Goal: Task Accomplishment & Management: Use online tool/utility

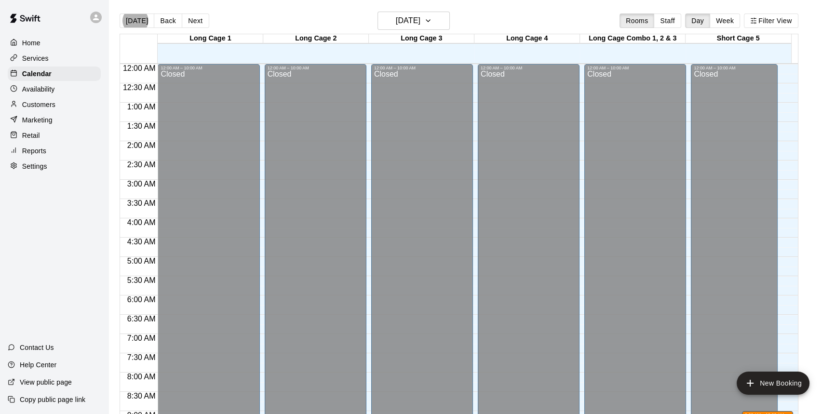
scroll to position [564, 0]
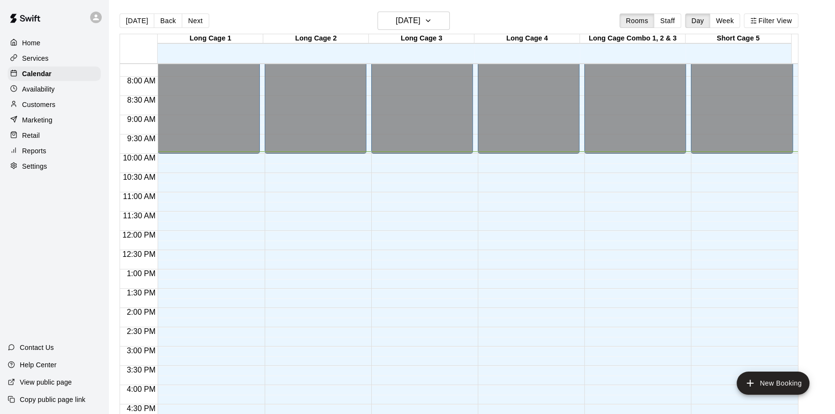
scroll to position [383, 0]
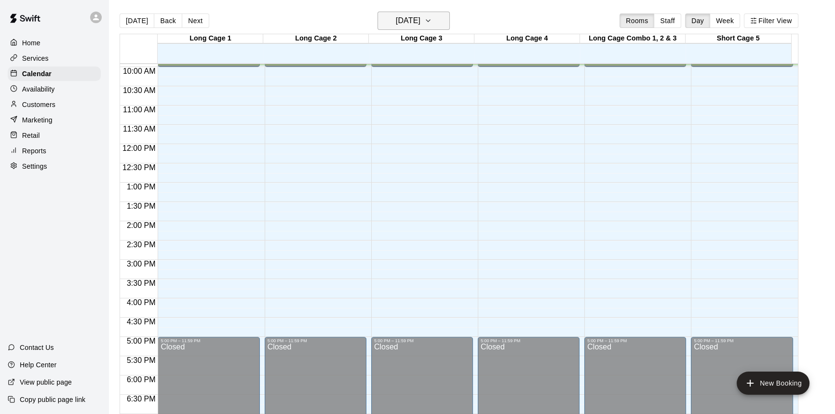
click at [420, 19] on h6 "[DATE]" at bounding box center [408, 20] width 25 height 13
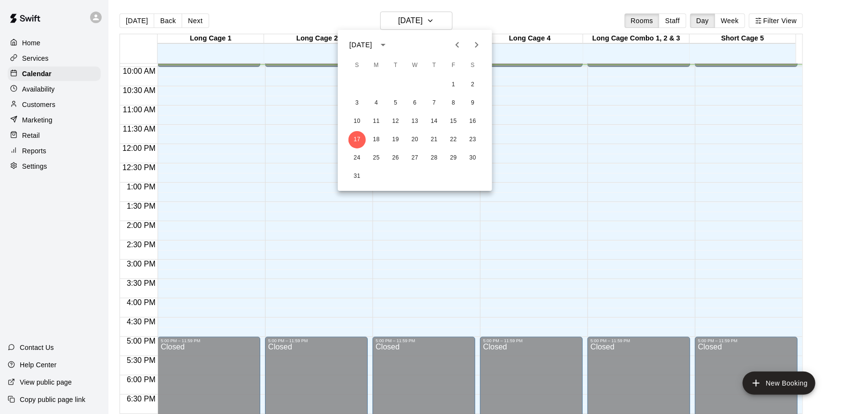
click at [621, 105] on div at bounding box center [420, 207] width 841 height 414
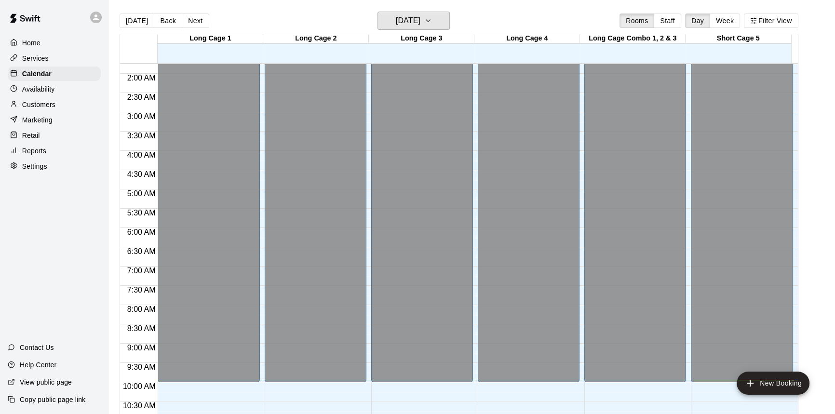
scroll to position [175, 0]
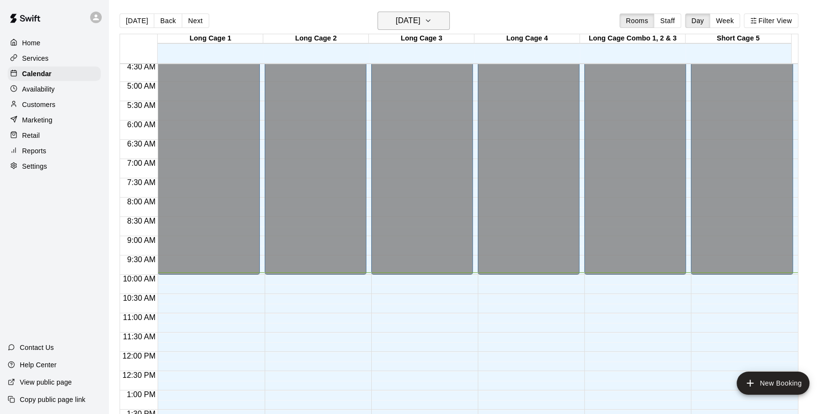
click at [432, 21] on icon "button" at bounding box center [428, 21] width 8 height 12
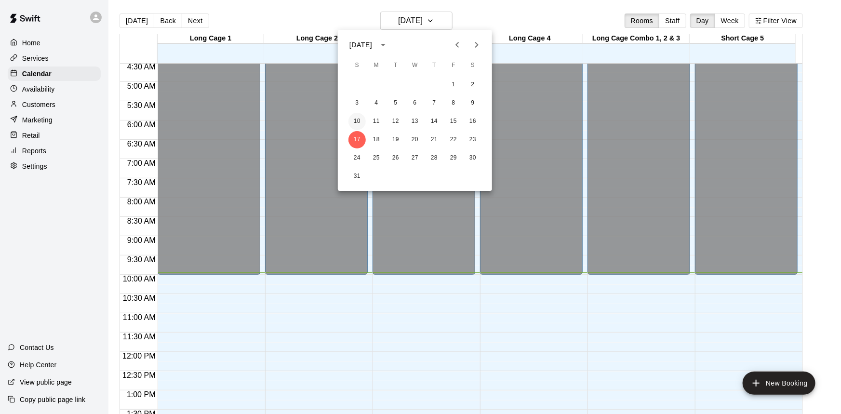
click at [355, 116] on button "10" at bounding box center [357, 121] width 17 height 17
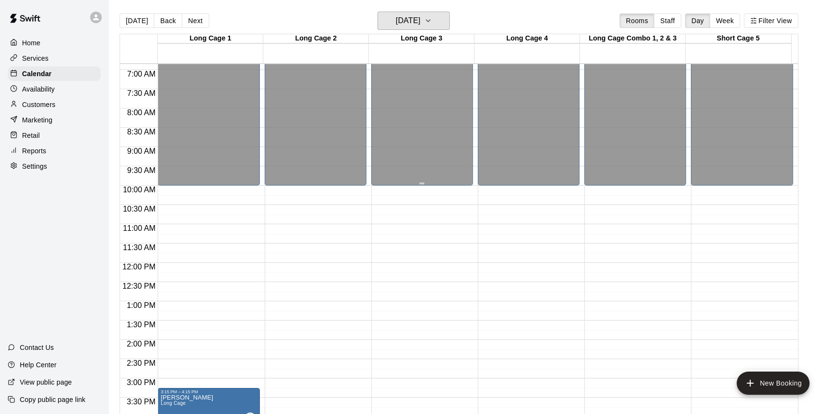
scroll to position [263, 0]
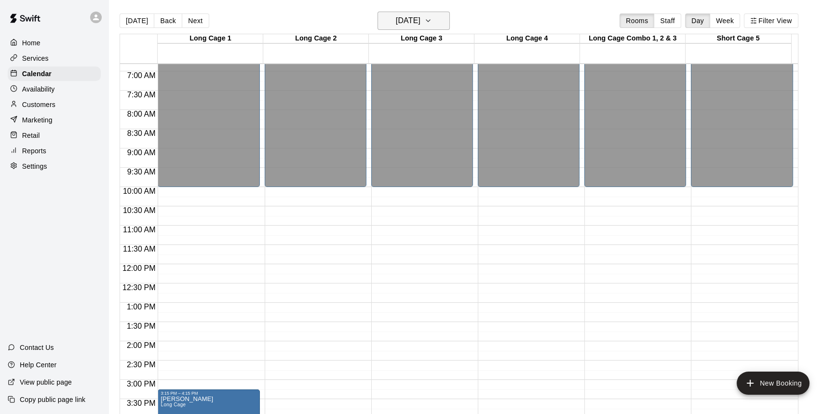
click at [420, 24] on h6 "Sunday Aug 10" at bounding box center [408, 20] width 25 height 13
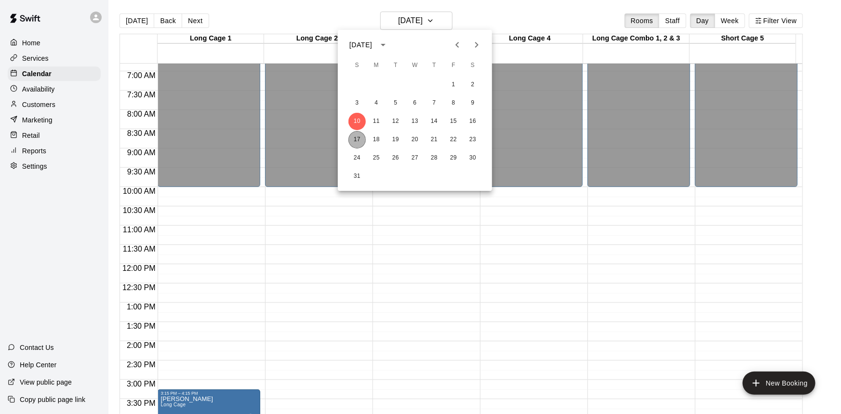
click at [356, 140] on button "17" at bounding box center [357, 139] width 17 height 17
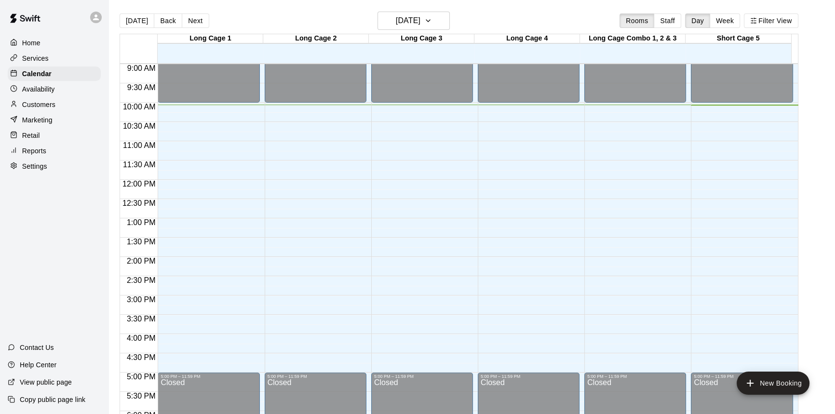
scroll to position [350, 0]
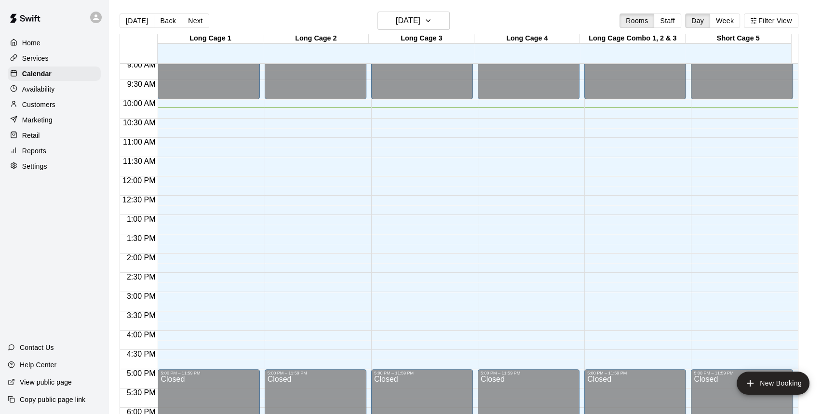
click at [65, 92] on div "Availability" at bounding box center [54, 89] width 93 height 14
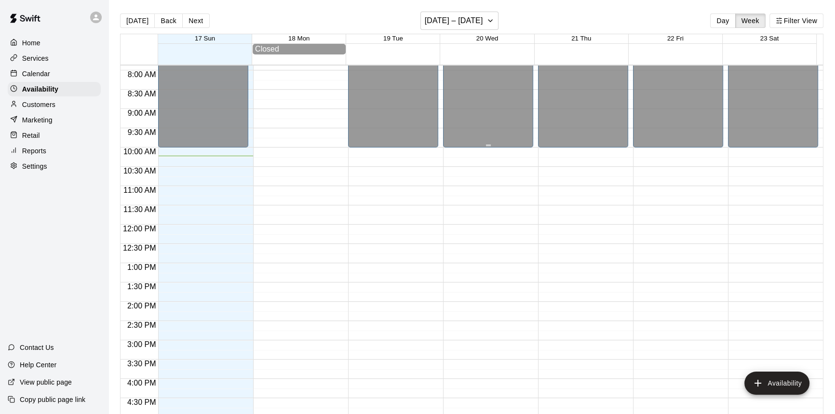
scroll to position [348, 0]
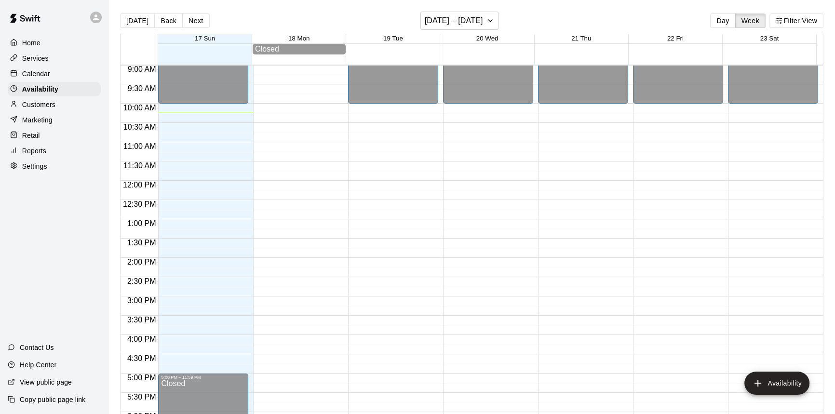
click at [54, 78] on div "Calendar" at bounding box center [54, 74] width 93 height 14
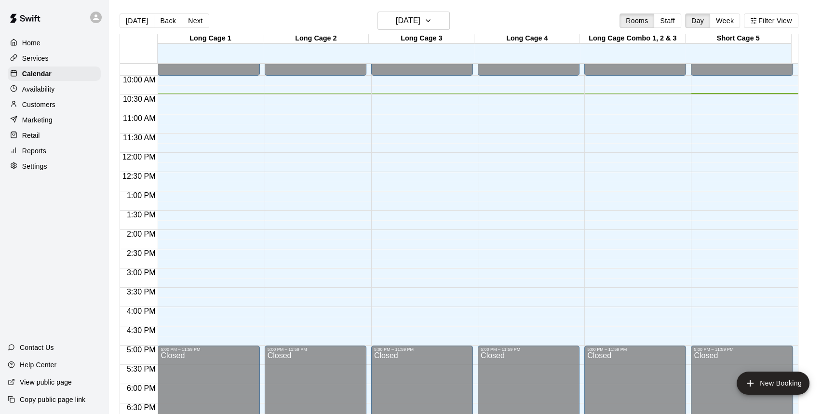
scroll to position [394, 0]
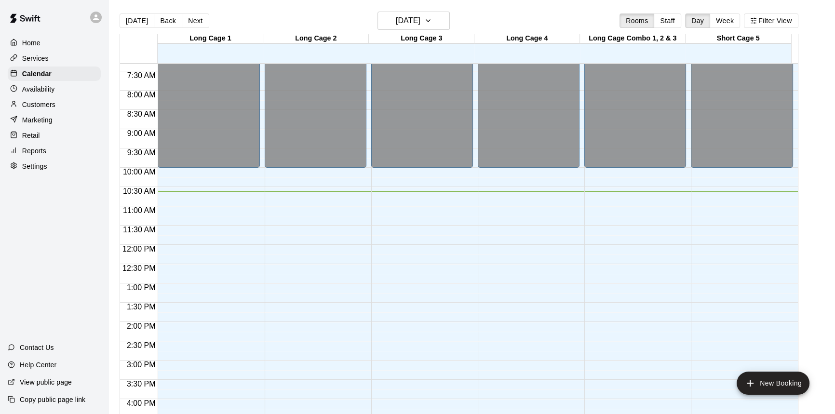
scroll to position [272, 0]
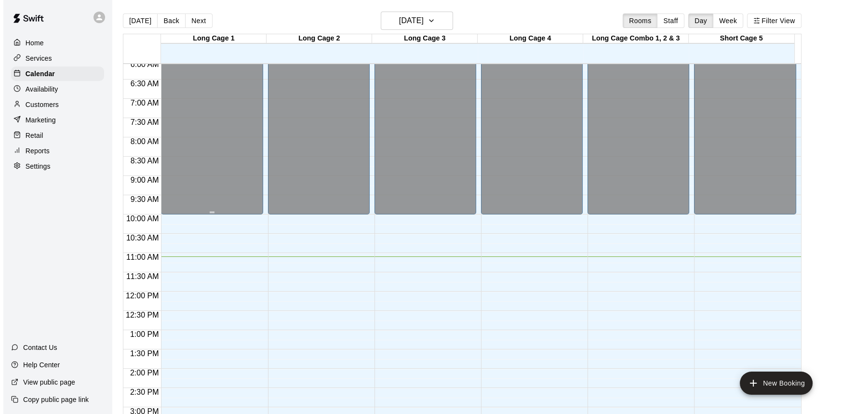
scroll to position [202, 0]
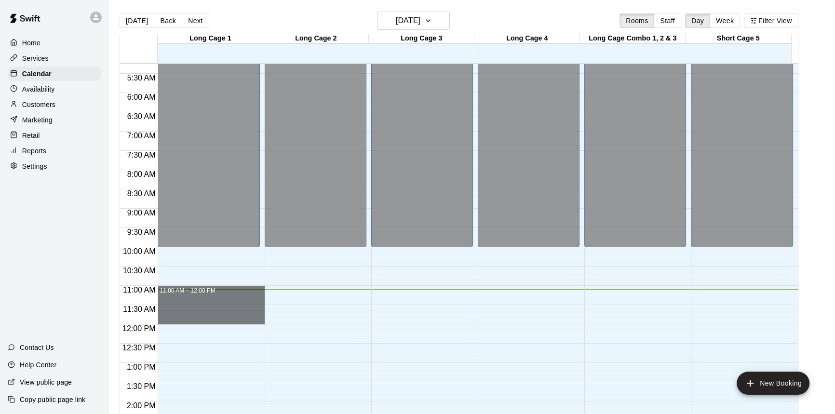
drag, startPoint x: 182, startPoint y: 292, endPoint x: 241, endPoint y: 319, distance: 65.8
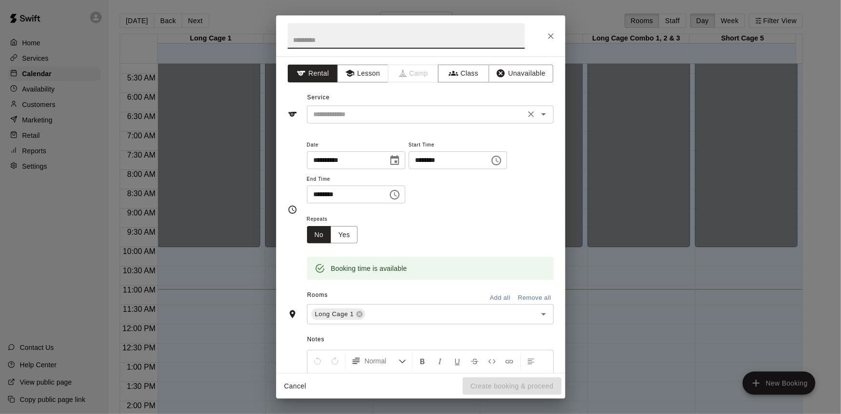
click at [481, 118] on input "text" at bounding box center [416, 114] width 213 height 12
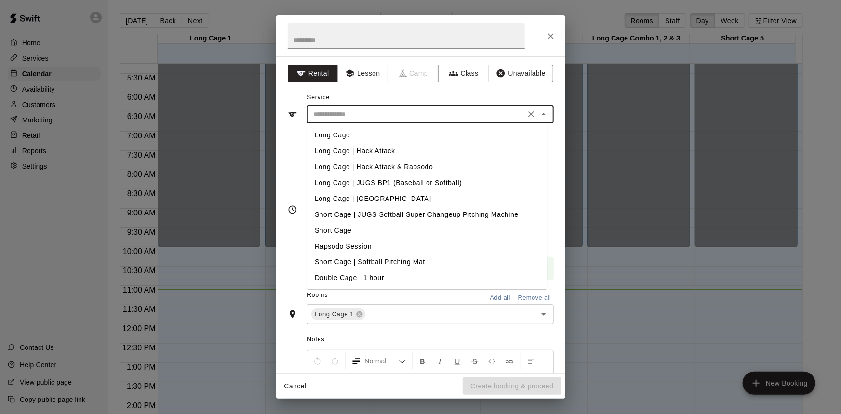
click at [381, 154] on li "Long Cage | Hack Attack" at bounding box center [427, 151] width 240 height 16
type input "**********"
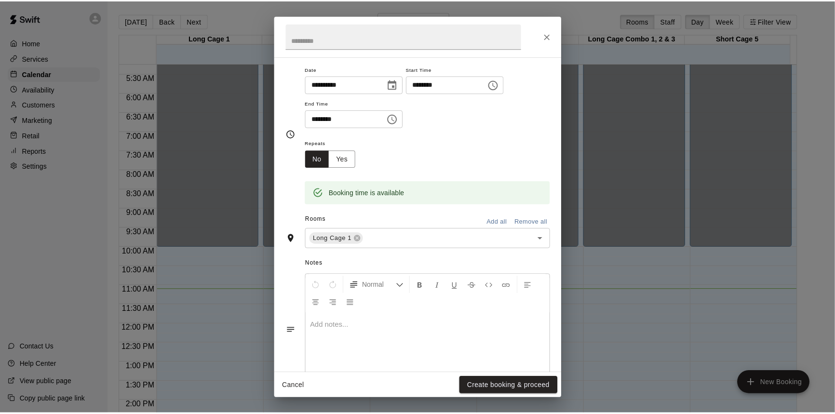
scroll to position [0, 0]
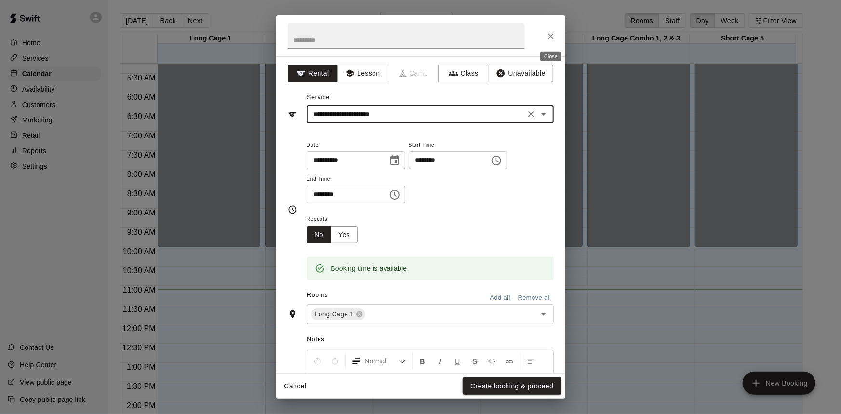
click at [549, 28] on button "Close" at bounding box center [550, 35] width 17 height 17
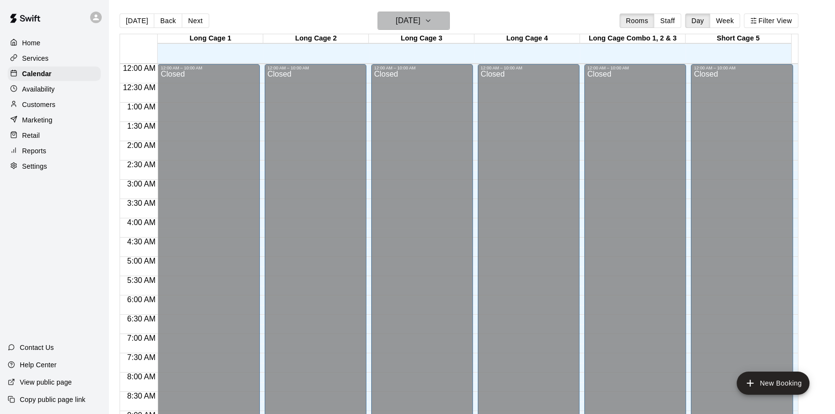
click at [408, 16] on h6 "[DATE]" at bounding box center [408, 20] width 25 height 13
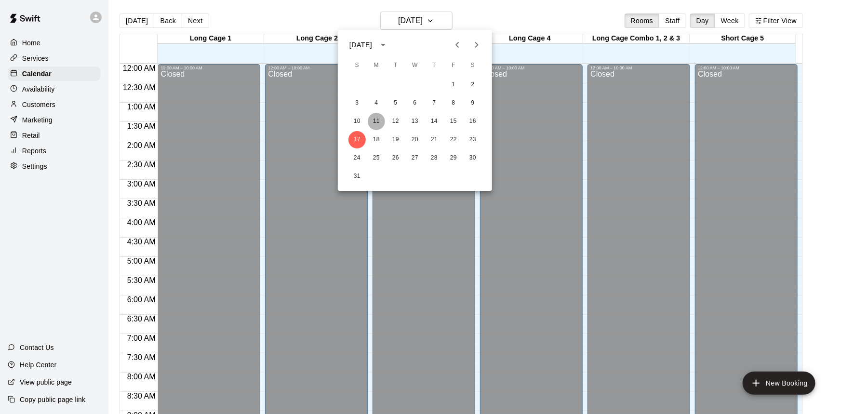
click at [377, 127] on button "11" at bounding box center [376, 121] width 17 height 17
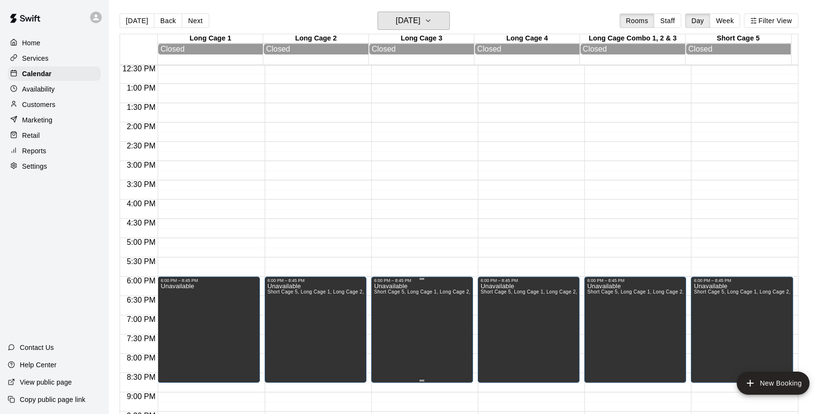
scroll to position [480, 0]
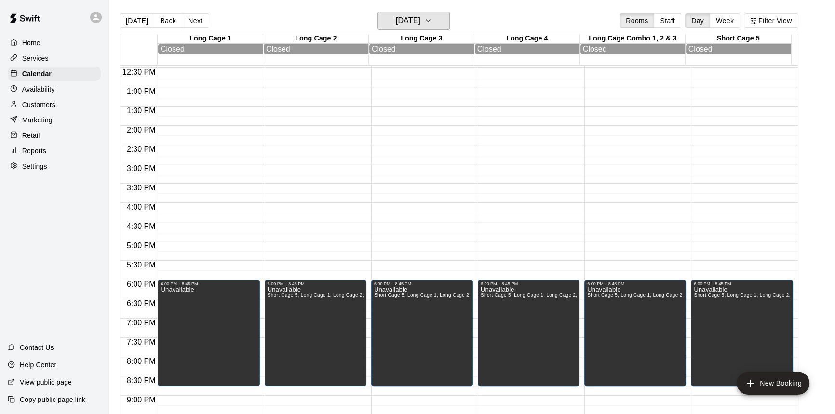
drag, startPoint x: 425, startPoint y: 25, endPoint x: 441, endPoint y: 37, distance: 20.1
click at [438, 34] on div "Today Back Next Monday Aug 11 Rooms Staff Day Week Filter View Long Cage 1 11 M…" at bounding box center [459, 219] width 679 height 414
click at [445, 13] on button "Monday Aug 11" at bounding box center [413, 21] width 72 height 18
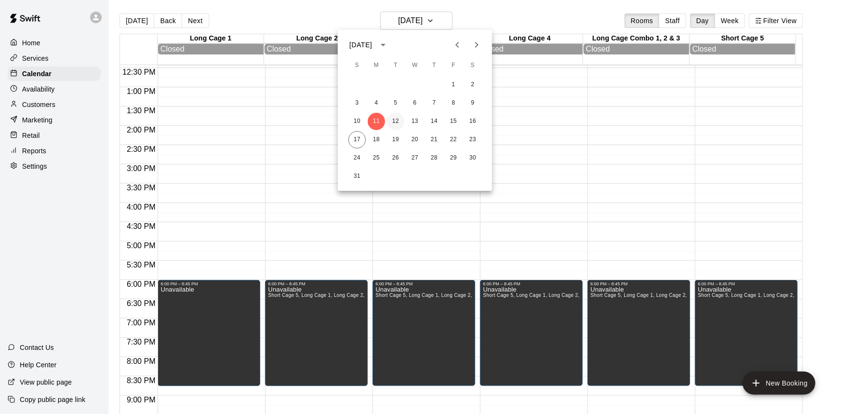
click at [398, 119] on button "12" at bounding box center [395, 121] width 17 height 17
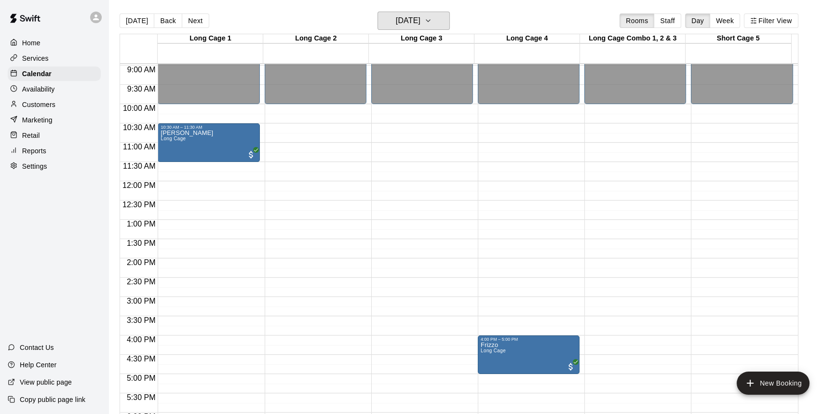
scroll to position [302, 0]
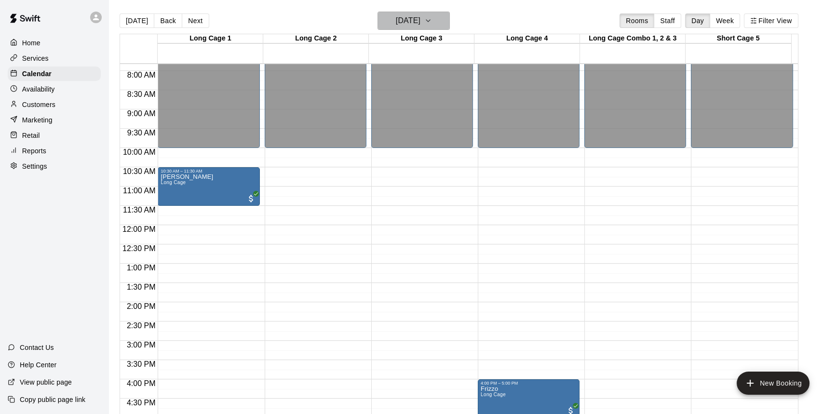
click at [440, 19] on button "Tuesday Aug 12" at bounding box center [413, 21] width 72 height 18
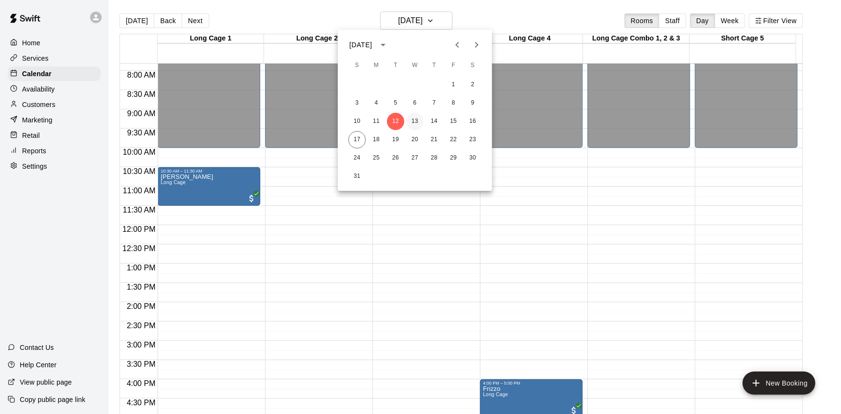
click at [415, 120] on button "13" at bounding box center [414, 121] width 17 height 17
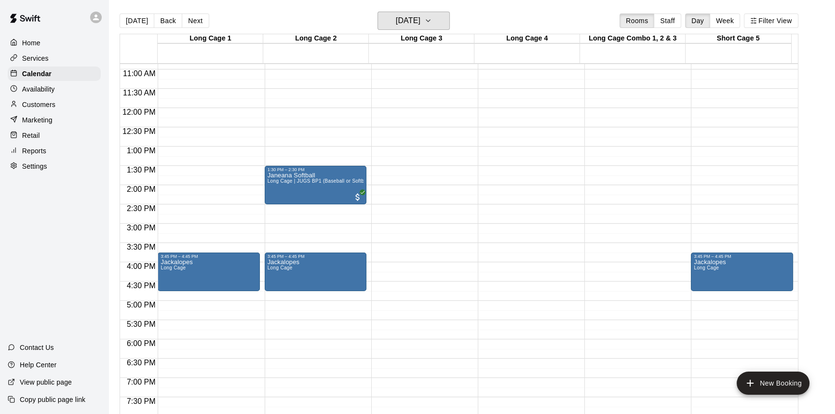
scroll to position [389, 0]
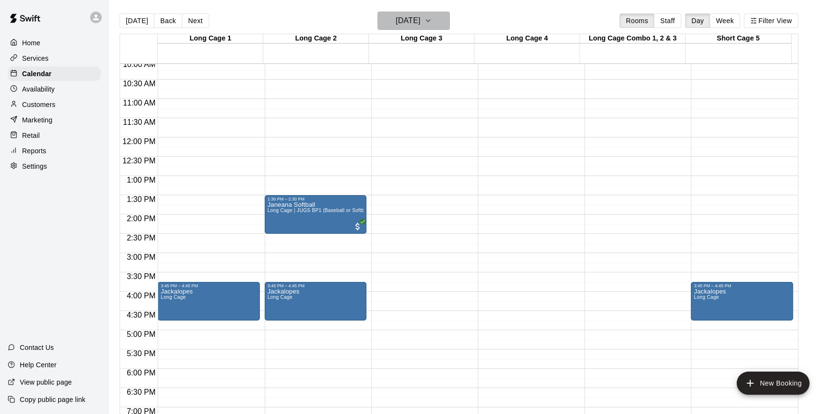
click at [420, 15] on h6 "Wednesday Aug 13" at bounding box center [408, 20] width 25 height 13
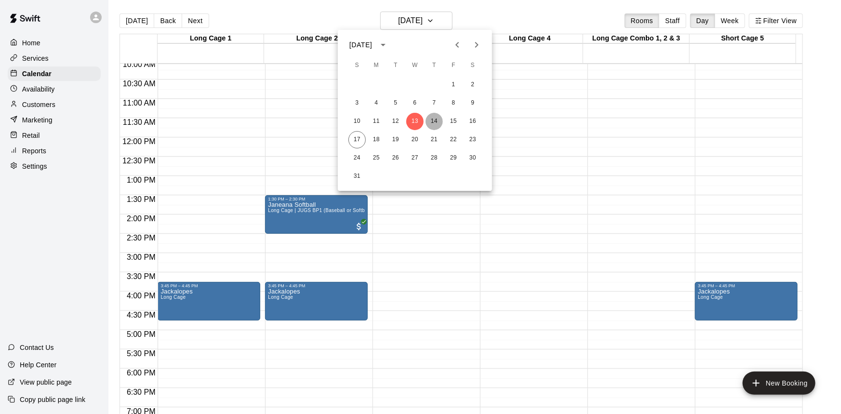
click at [436, 120] on button "14" at bounding box center [434, 121] width 17 height 17
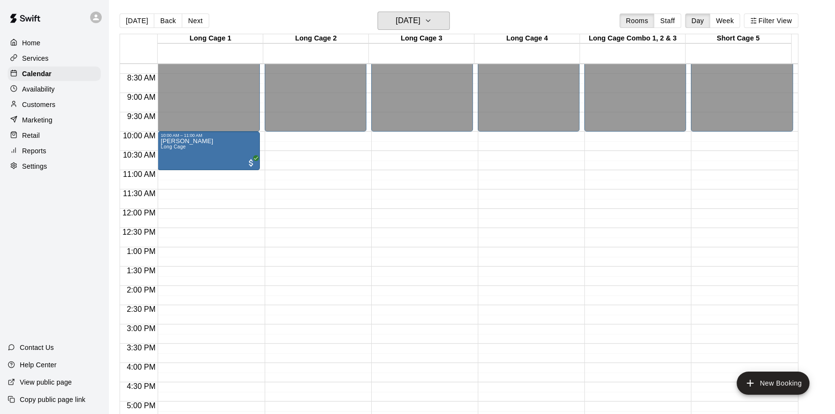
scroll to position [302, 0]
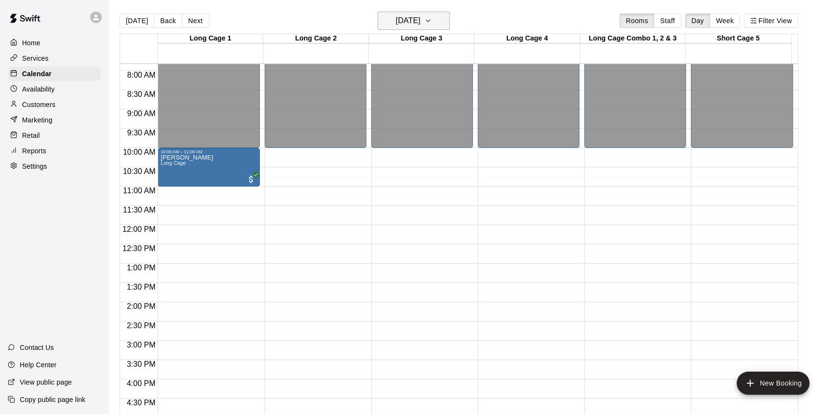
click at [420, 17] on h6 "Thursday Aug 14" at bounding box center [408, 20] width 25 height 13
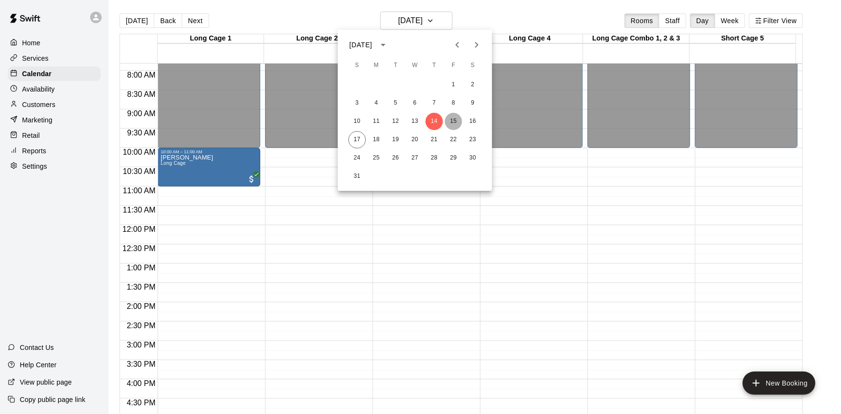
click at [455, 119] on button "15" at bounding box center [453, 121] width 17 height 17
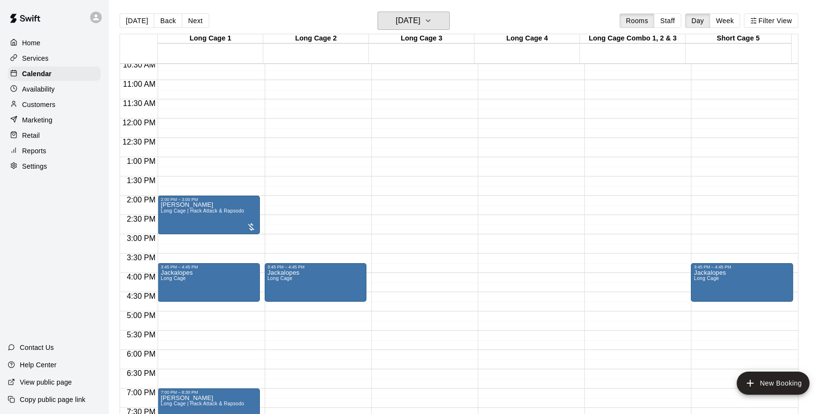
scroll to position [389, 0]
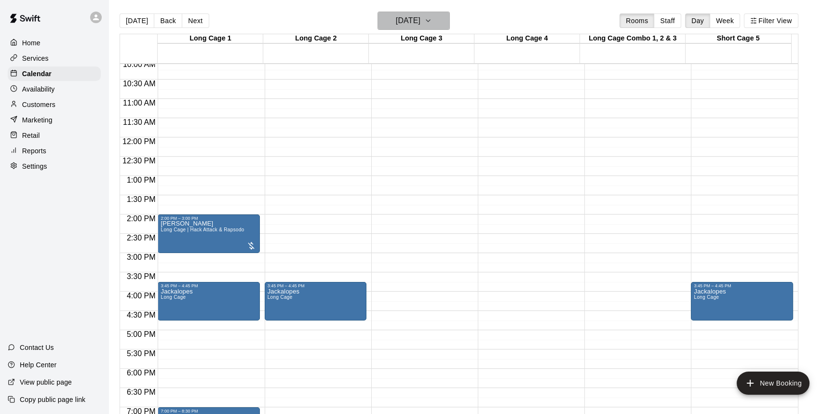
click at [434, 18] on button "Friday Aug 15" at bounding box center [413, 21] width 72 height 18
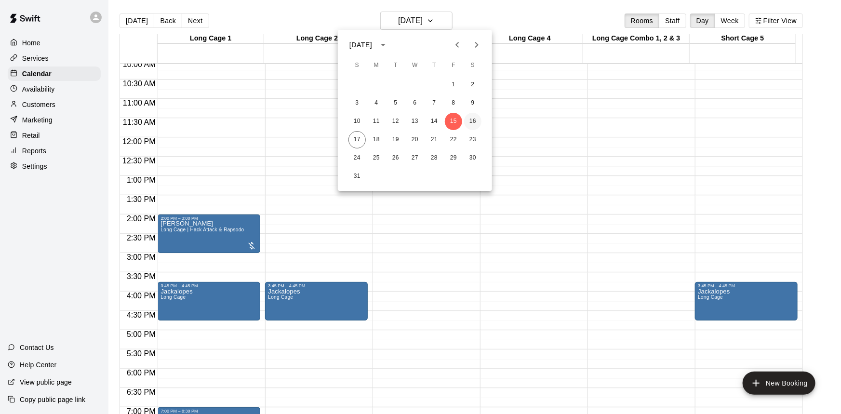
click at [472, 117] on button "16" at bounding box center [472, 121] width 17 height 17
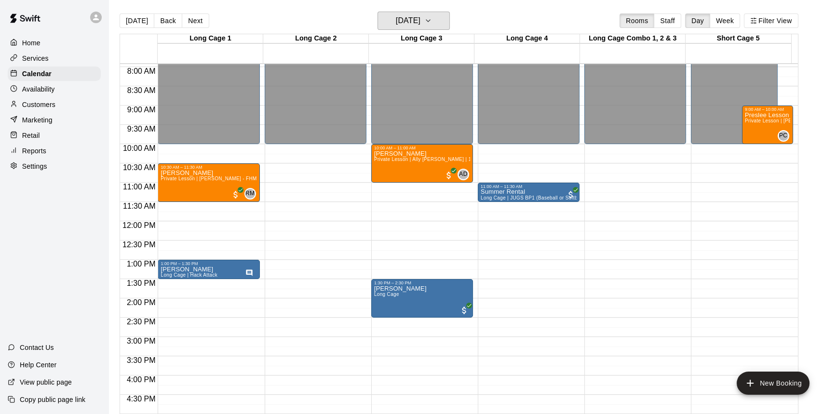
scroll to position [302, 0]
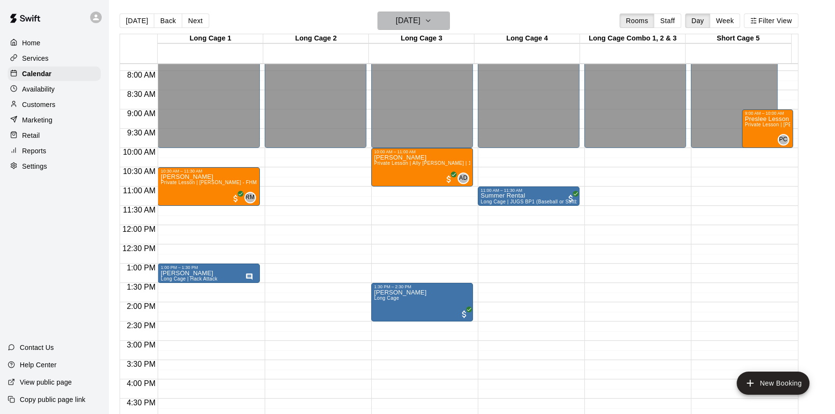
click at [432, 18] on icon "button" at bounding box center [428, 21] width 8 height 12
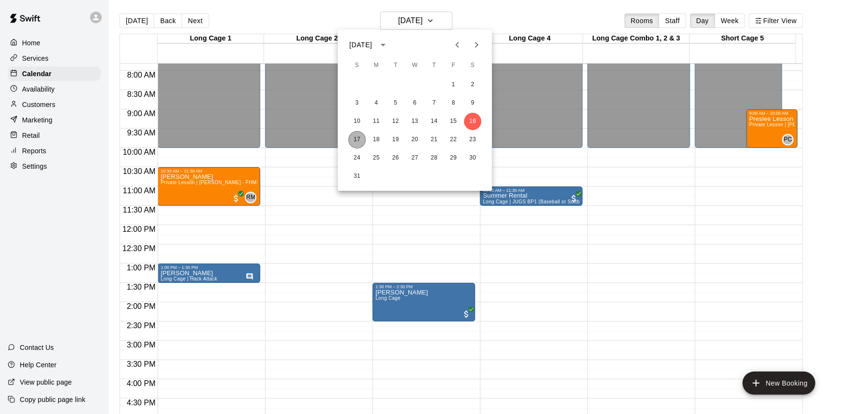
click at [360, 134] on button "17" at bounding box center [357, 139] width 17 height 17
